Goal: Navigation & Orientation: Find specific page/section

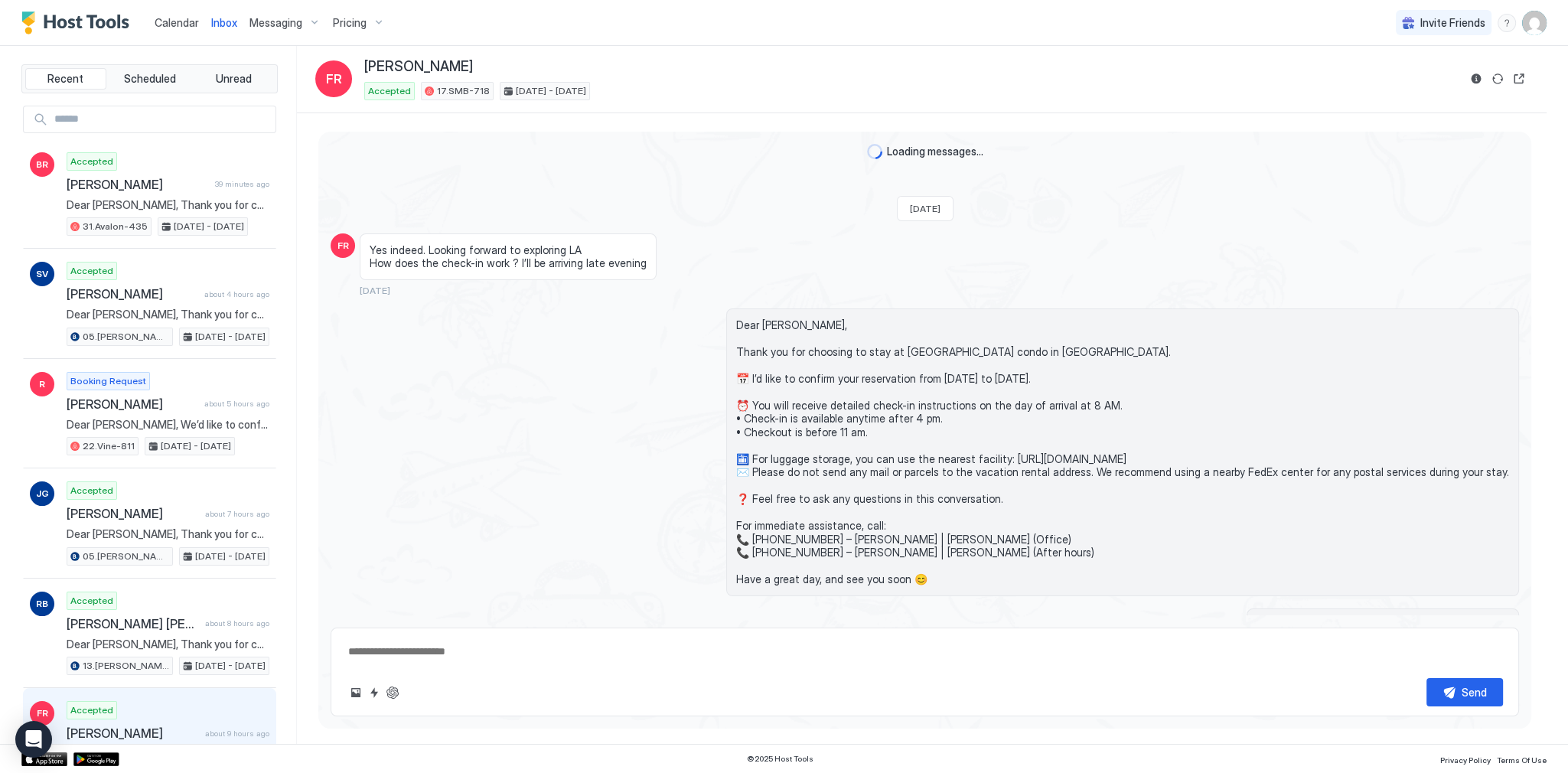
scroll to position [3775, 0]
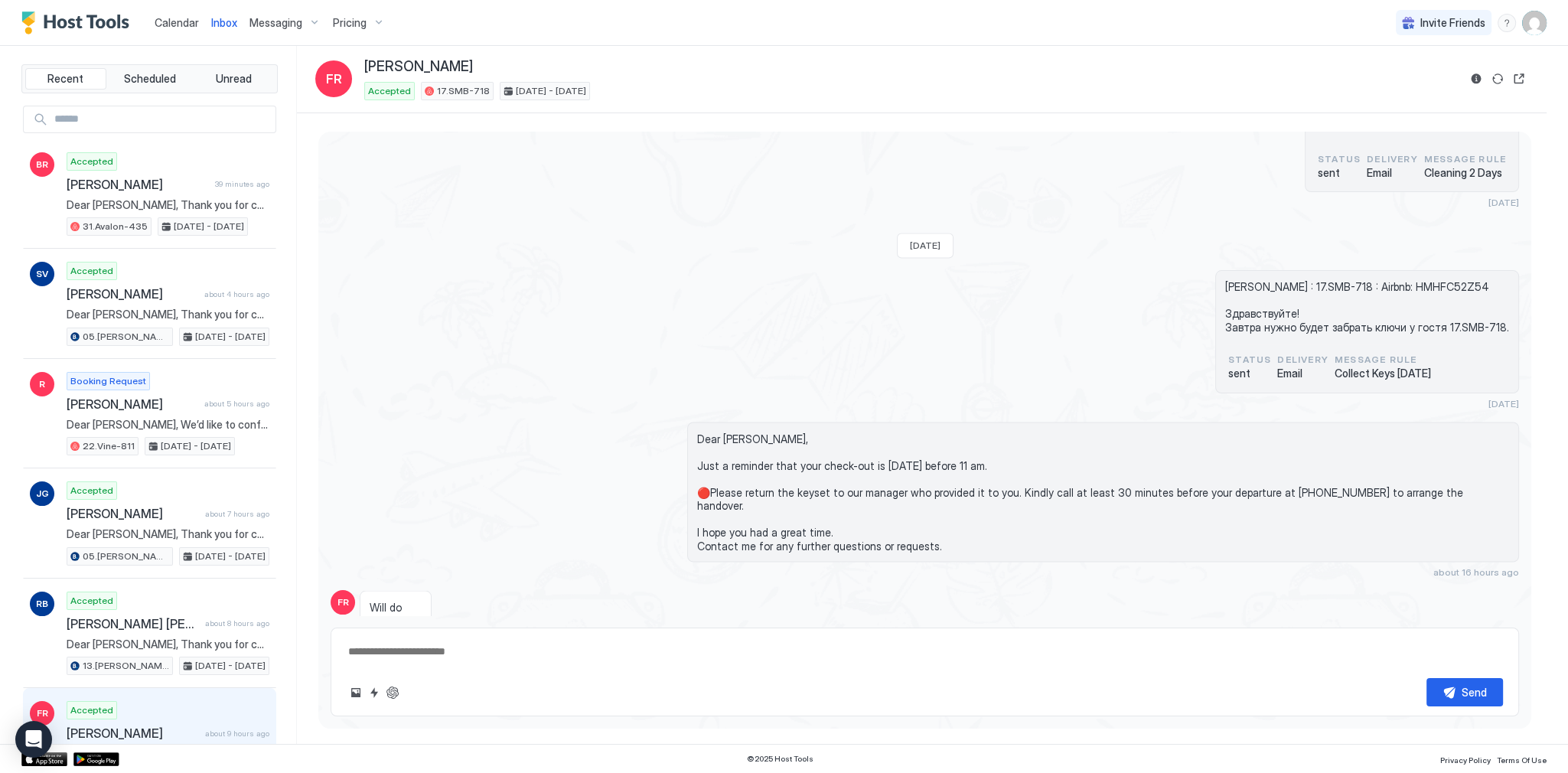
click at [851, 152] on div "Здравствуйте! Нужна будет уборка [DATE]. Apartment: 17.SMB-718. Выезд в 11 am. …" at bounding box center [924, 126] width 1188 height 166
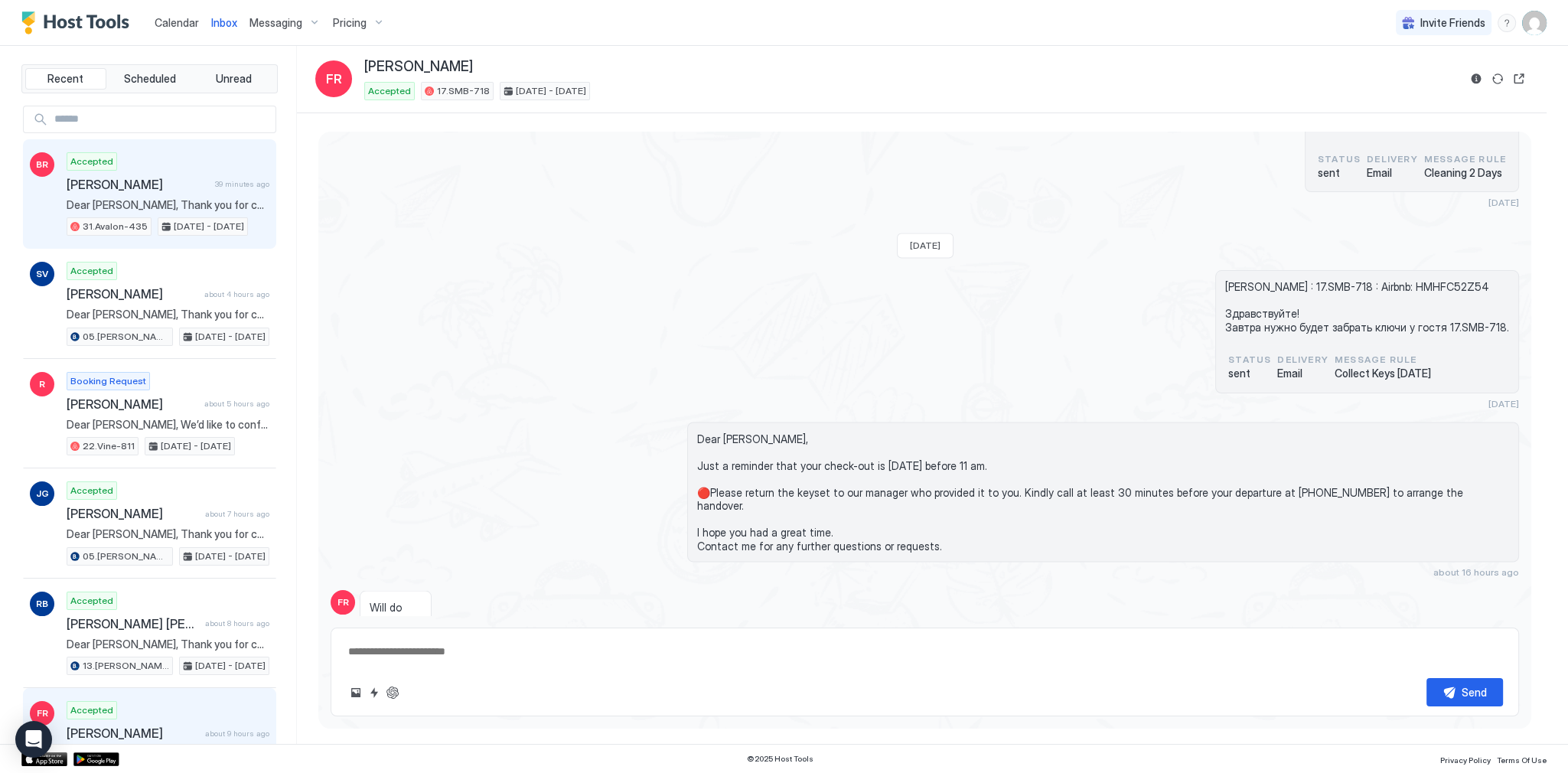
click at [179, 215] on div "Accepted [PERSON_NAME] 39 minutes ago Dear [PERSON_NAME], Thank you for choosin…" at bounding box center [168, 194] width 202 height 84
type textarea "*"
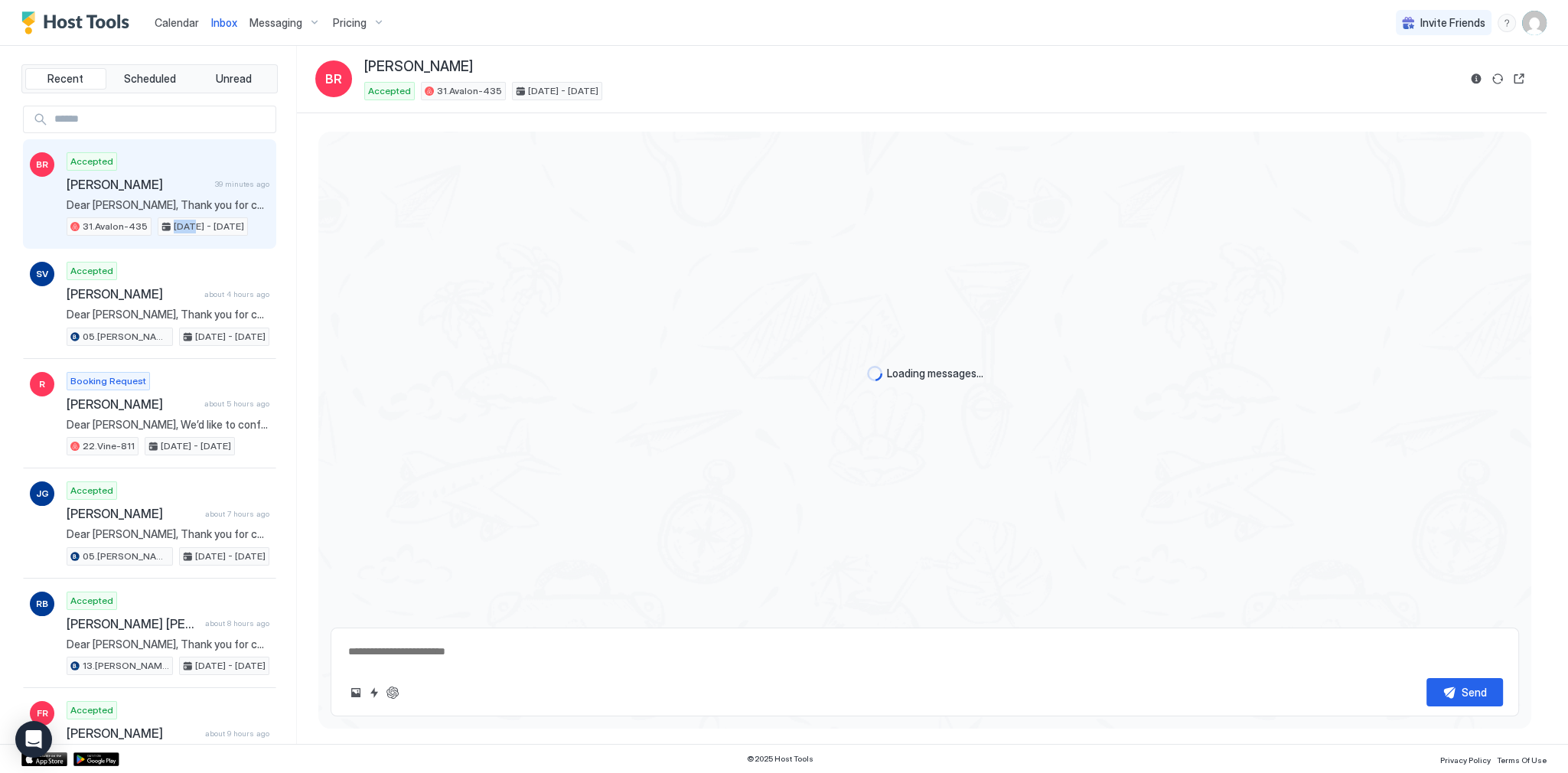
click at [179, 215] on div "Accepted [PERSON_NAME] 39 minutes ago Dear [PERSON_NAME], Thank you for choosin…" at bounding box center [168, 194] width 202 height 84
click at [560, 242] on div "Loading messages..." at bounding box center [925, 374] width 1213 height 485
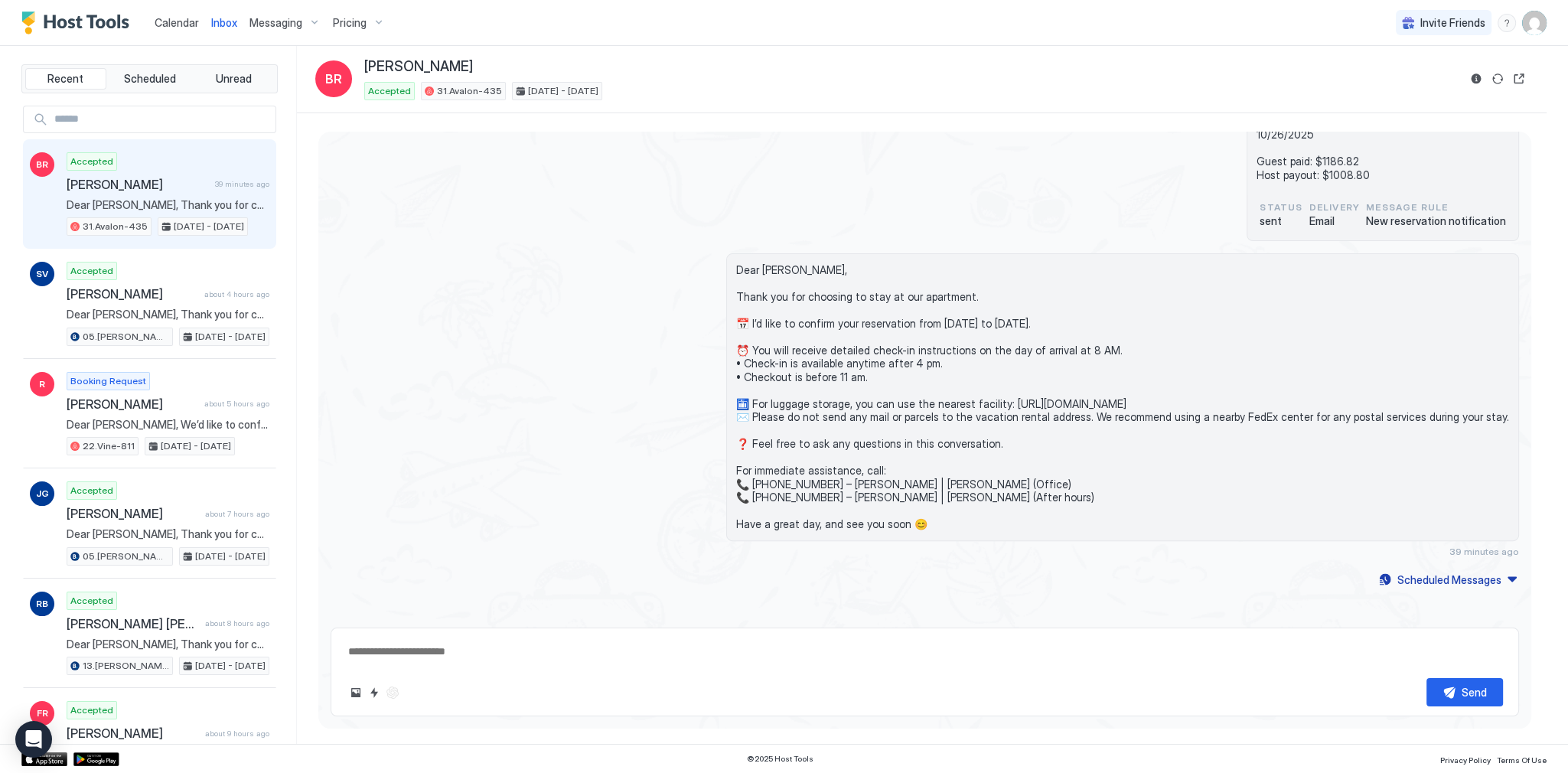
click at [197, 19] on div "Calendar" at bounding box center [177, 23] width 56 height 29
click at [183, 18] on span "Calendar" at bounding box center [177, 23] width 44 height 13
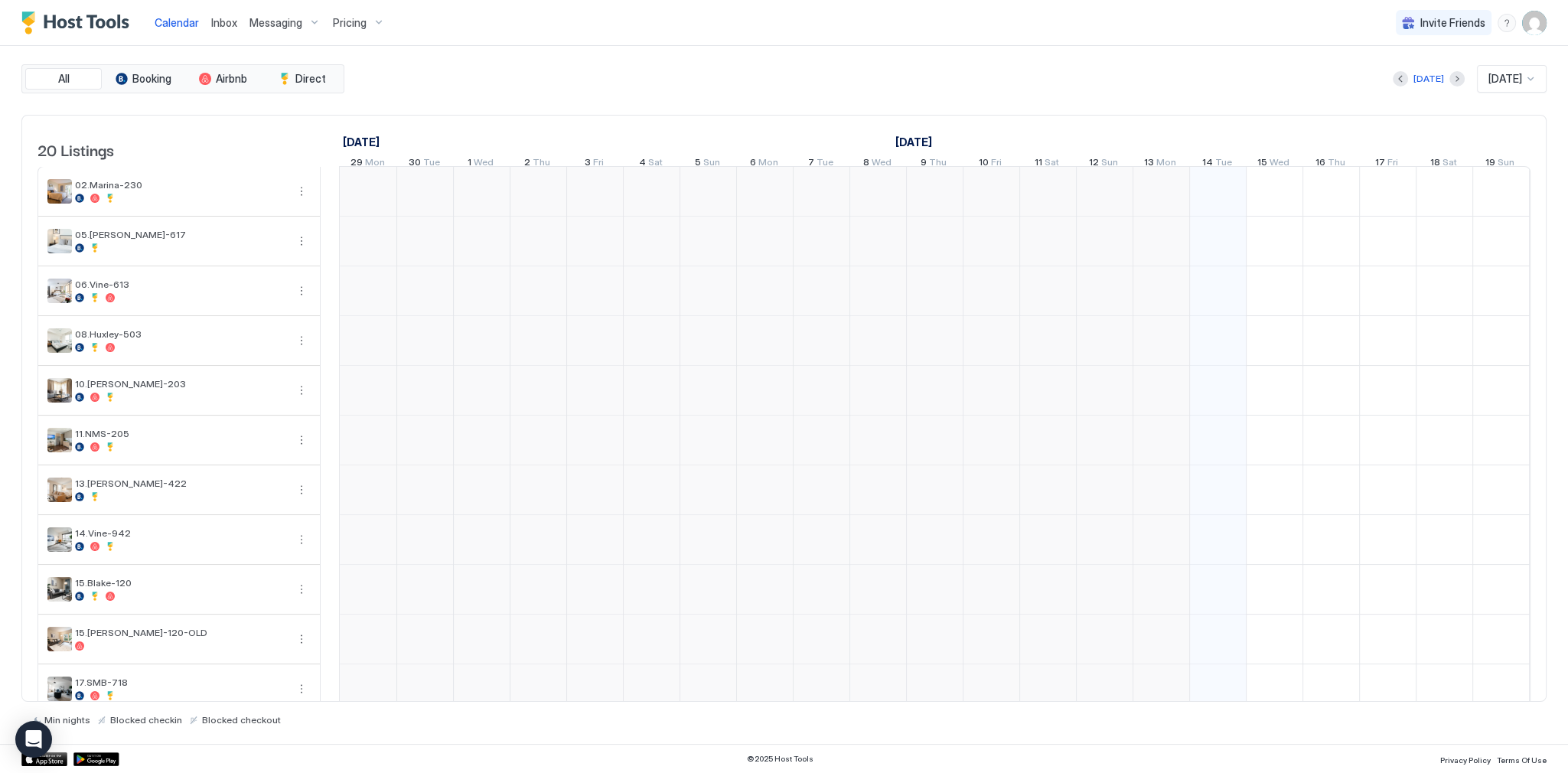
scroll to position [0, 850]
click at [789, 5] on div "Calendar Inbox Messaging Pricing Invite Friends SG" at bounding box center [784, 23] width 1568 height 46
